Goal: Information Seeking & Learning: Check status

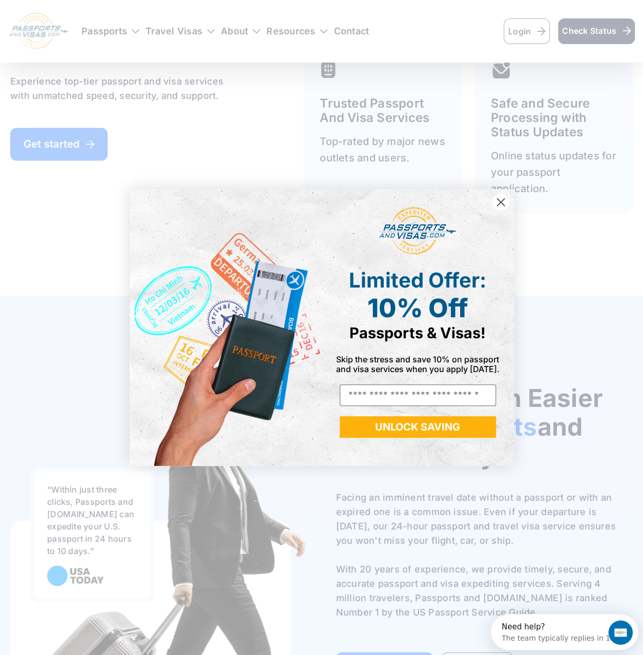
scroll to position [2666, 0]
click at [496, 207] on circle "Close dialog" at bounding box center [500, 202] width 17 height 17
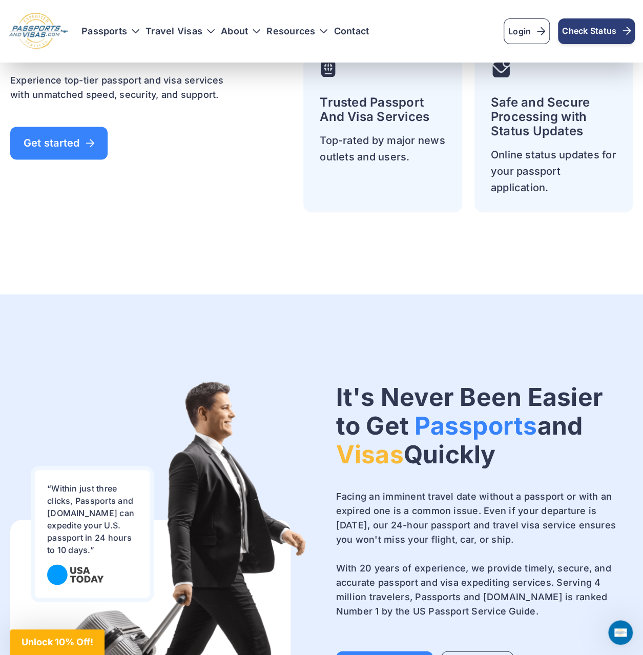
click at [594, 26] on span "Check Status" at bounding box center [596, 31] width 69 height 12
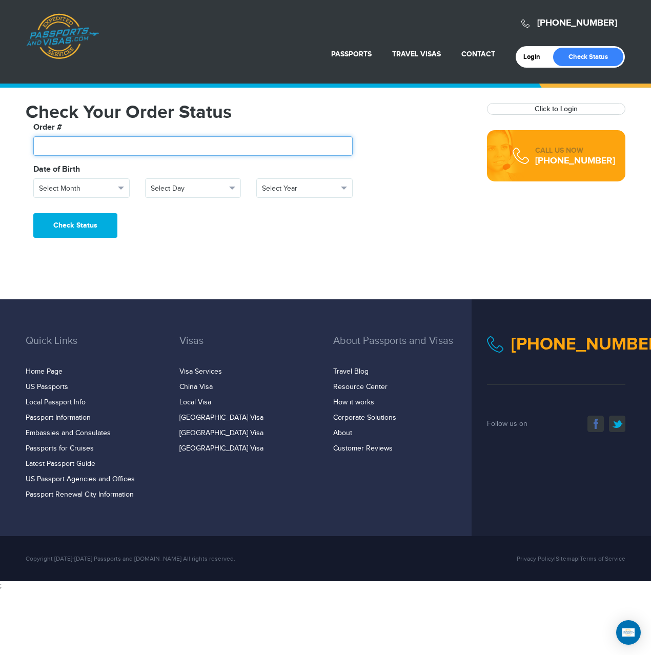
click at [89, 138] on input "text" at bounding box center [192, 145] width 319 height 19
type input "*******"
click at [33, 213] on button "Check Status" at bounding box center [75, 225] width 84 height 25
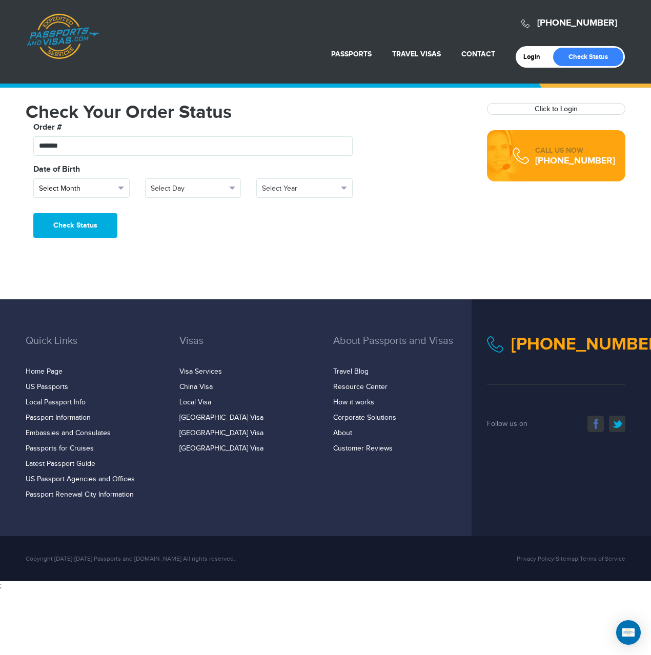
click at [84, 188] on span "Select Month" at bounding box center [77, 189] width 76 height 10
click at [71, 267] on link "July" at bounding box center [81, 271] width 95 height 14
click at [201, 189] on span "Select Day" at bounding box center [189, 189] width 76 height 10
click at [203, 264] on link "4" at bounding box center [193, 264] width 95 height 14
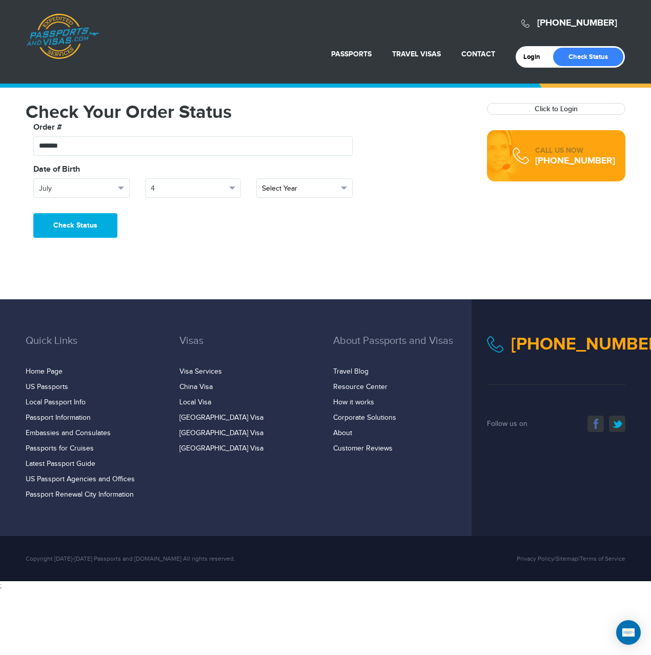
click at [322, 184] on span "Select Year" at bounding box center [300, 189] width 76 height 10
click at [299, 216] on link "1986" at bounding box center [304, 217] width 95 height 14
click at [78, 229] on button "Check Status" at bounding box center [75, 225] width 84 height 25
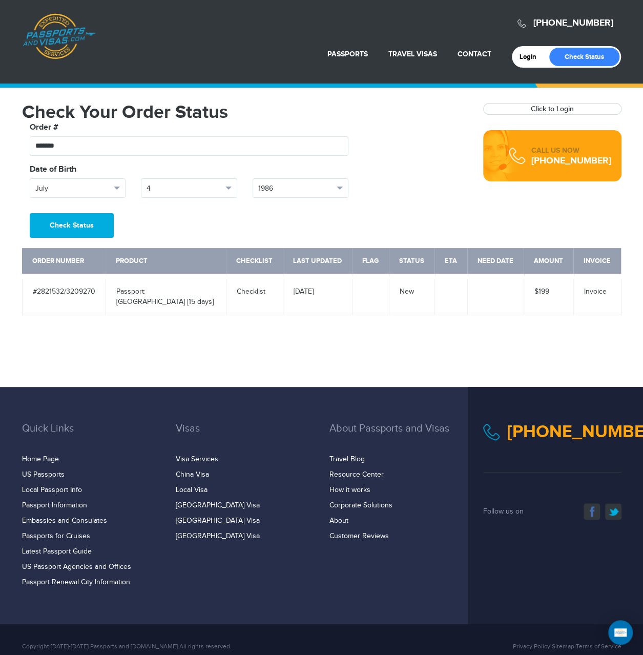
click at [298, 322] on div "720-927-9065 Passports & Visas.com Login Check Status Passports Passport Renewa…" at bounding box center [321, 193] width 643 height 387
click at [308, 327] on div "720-927-9065 Passports & Visas.com Login Check Status Passports Passport Renewa…" at bounding box center [321, 193] width 643 height 387
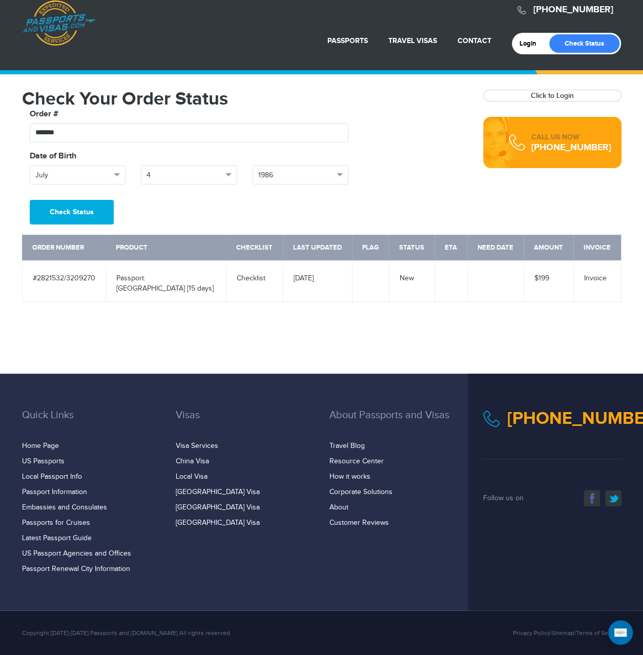
click at [241, 323] on div "720-927-9065 Passports & Visas.com Login Check Status Passports Passport Renewa…" at bounding box center [321, 180] width 643 height 387
